Goal: Task Accomplishment & Management: Manage account settings

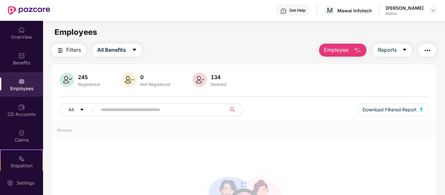
click at [19, 85] on div "Employees" at bounding box center [21, 88] width 43 height 7
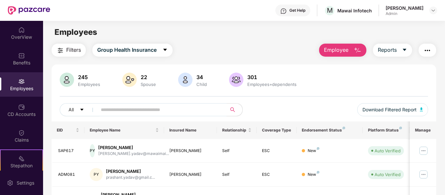
click at [159, 108] on input "text" at bounding box center [159, 110] width 117 height 10
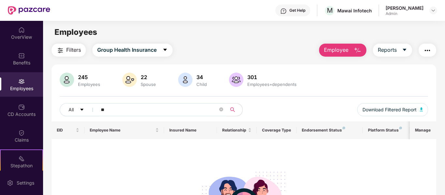
type input "*"
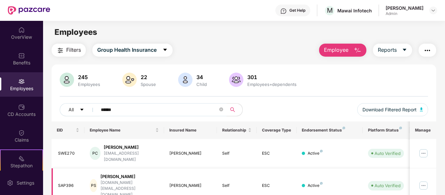
type input "******"
click at [423, 181] on img at bounding box center [423, 186] width 10 height 10
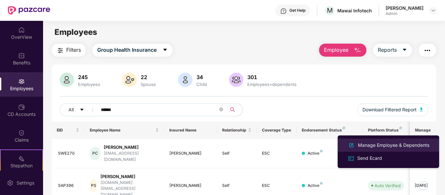
click at [407, 145] on div "Manage Employee & Dependents" at bounding box center [393, 145] width 74 height 7
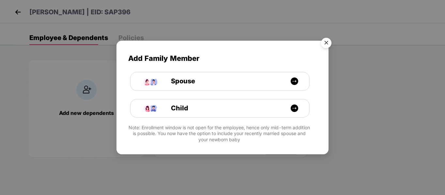
click at [328, 44] on img "Close" at bounding box center [326, 44] width 18 height 18
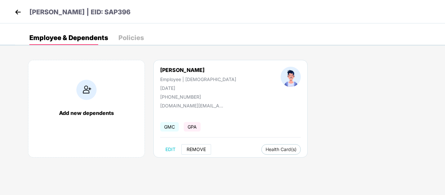
click at [196, 150] on span "REMOVE" at bounding box center [195, 149] width 19 height 5
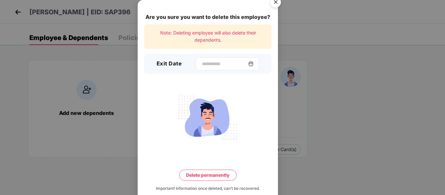
click at [253, 61] on img at bounding box center [250, 63] width 5 height 5
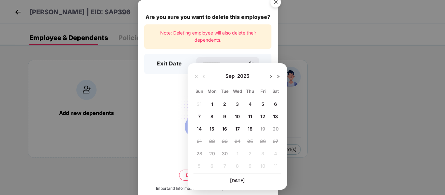
click at [251, 129] on span "18" at bounding box center [249, 129] width 5 height 6
type input "**********"
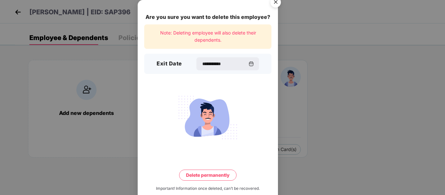
click at [275, 1] on img "Close" at bounding box center [275, 3] width 18 height 18
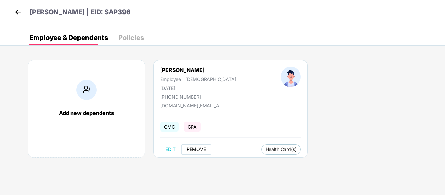
click at [197, 152] on span "REMOVE" at bounding box center [195, 149] width 19 height 5
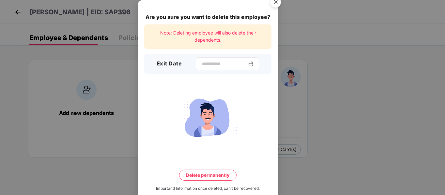
click at [252, 61] on img at bounding box center [250, 63] width 5 height 5
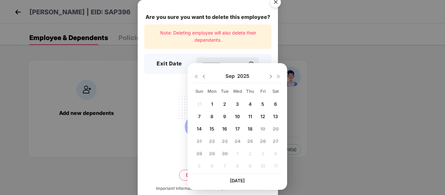
click at [250, 127] on span "18" at bounding box center [249, 129] width 5 height 6
type input "**********"
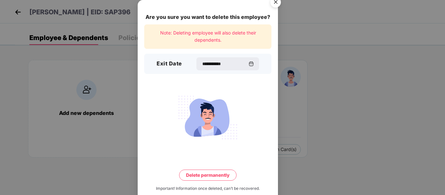
click at [201, 172] on button "Delete permanently" at bounding box center [207, 175] width 57 height 11
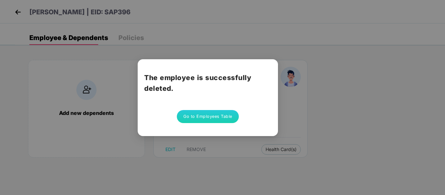
click at [190, 110] on button "Go to Employees Table" at bounding box center [208, 116] width 62 height 13
